Goal: Transaction & Acquisition: Download file/media

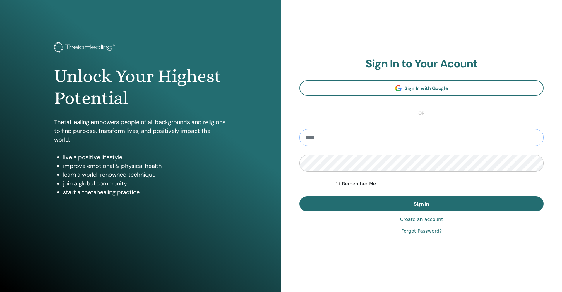
type input "**********"
click at [421, 204] on button "Sign In" at bounding box center [421, 204] width 244 height 15
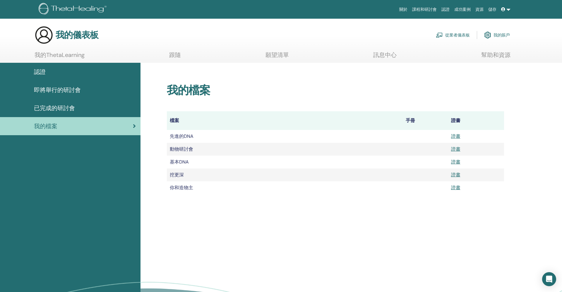
click at [456, 174] on link "證書" at bounding box center [455, 175] width 9 height 6
click at [457, 187] on link "證書" at bounding box center [455, 188] width 9 height 6
click at [458, 187] on link "證書" at bounding box center [455, 188] width 9 height 6
click at [61, 106] on span "已完成的研討會" at bounding box center [54, 108] width 41 height 9
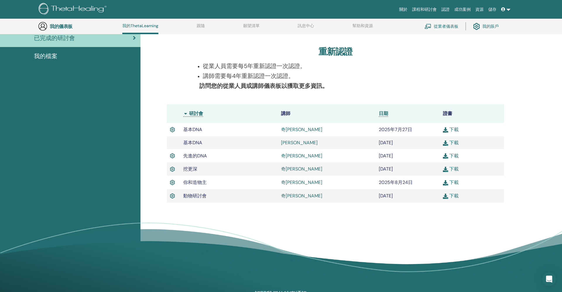
scroll to position [89, 0]
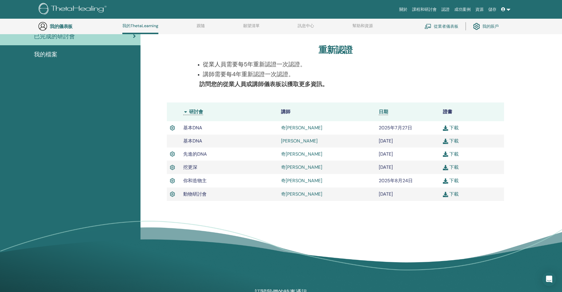
click at [456, 194] on link "下載" at bounding box center [450, 194] width 16 height 6
click at [453, 153] on link "下載" at bounding box center [450, 154] width 16 height 6
click at [452, 153] on link "下載" at bounding box center [450, 154] width 16 height 6
click at [453, 167] on link "下載" at bounding box center [450, 167] width 16 height 6
click at [444, 180] on img at bounding box center [444, 181] width 5 height 5
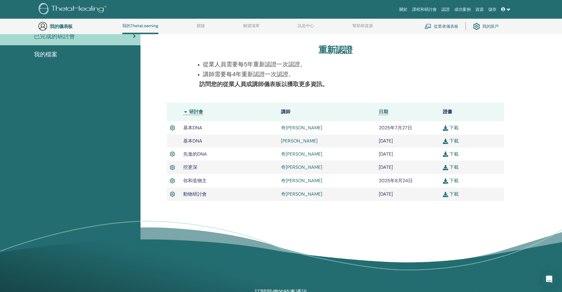
click at [454, 180] on link "下載" at bounding box center [450, 181] width 16 height 6
